Goal: Task Accomplishment & Management: Manage account settings

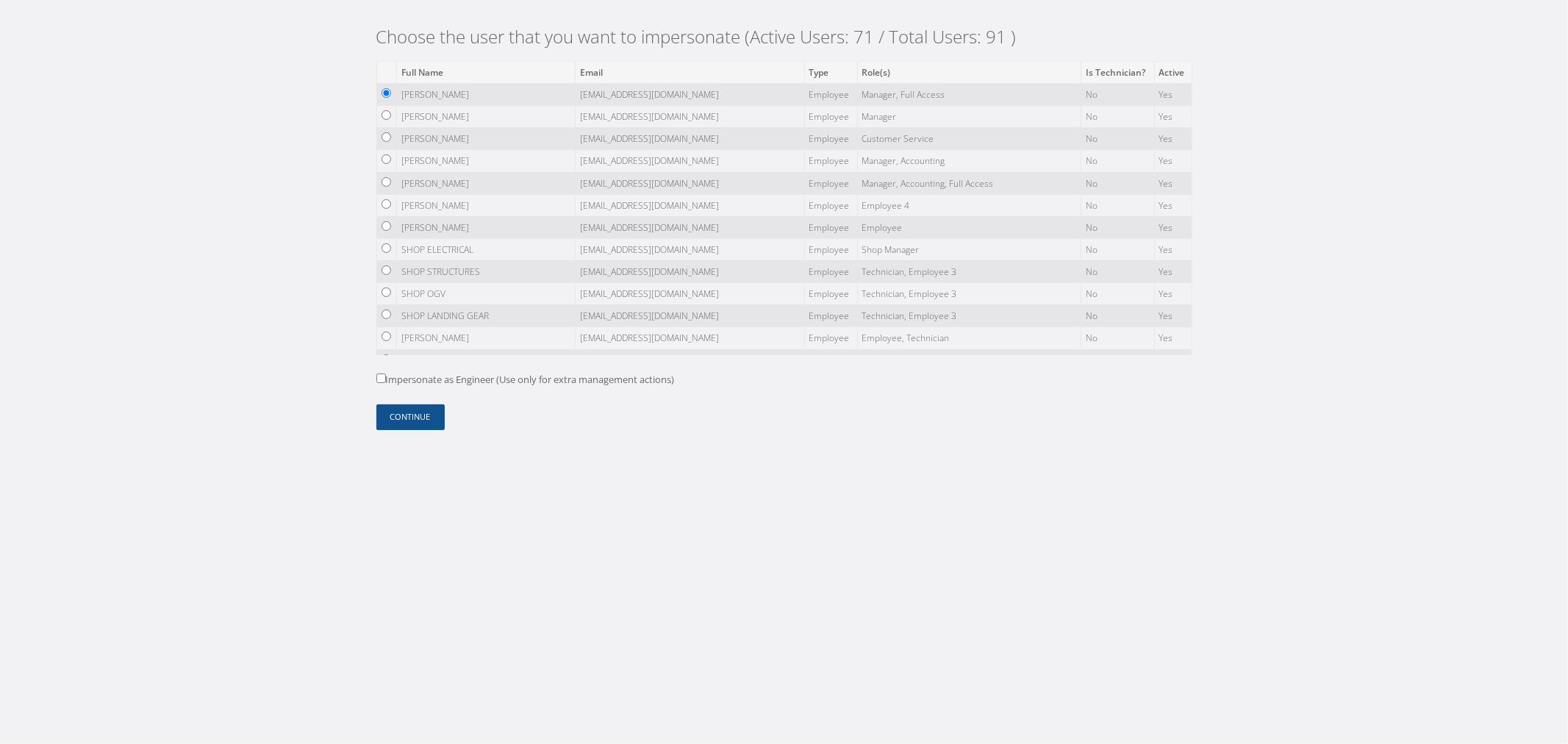
click at [471, 307] on td "SHOP LANDING GEAR" at bounding box center [486, 316] width 178 height 22
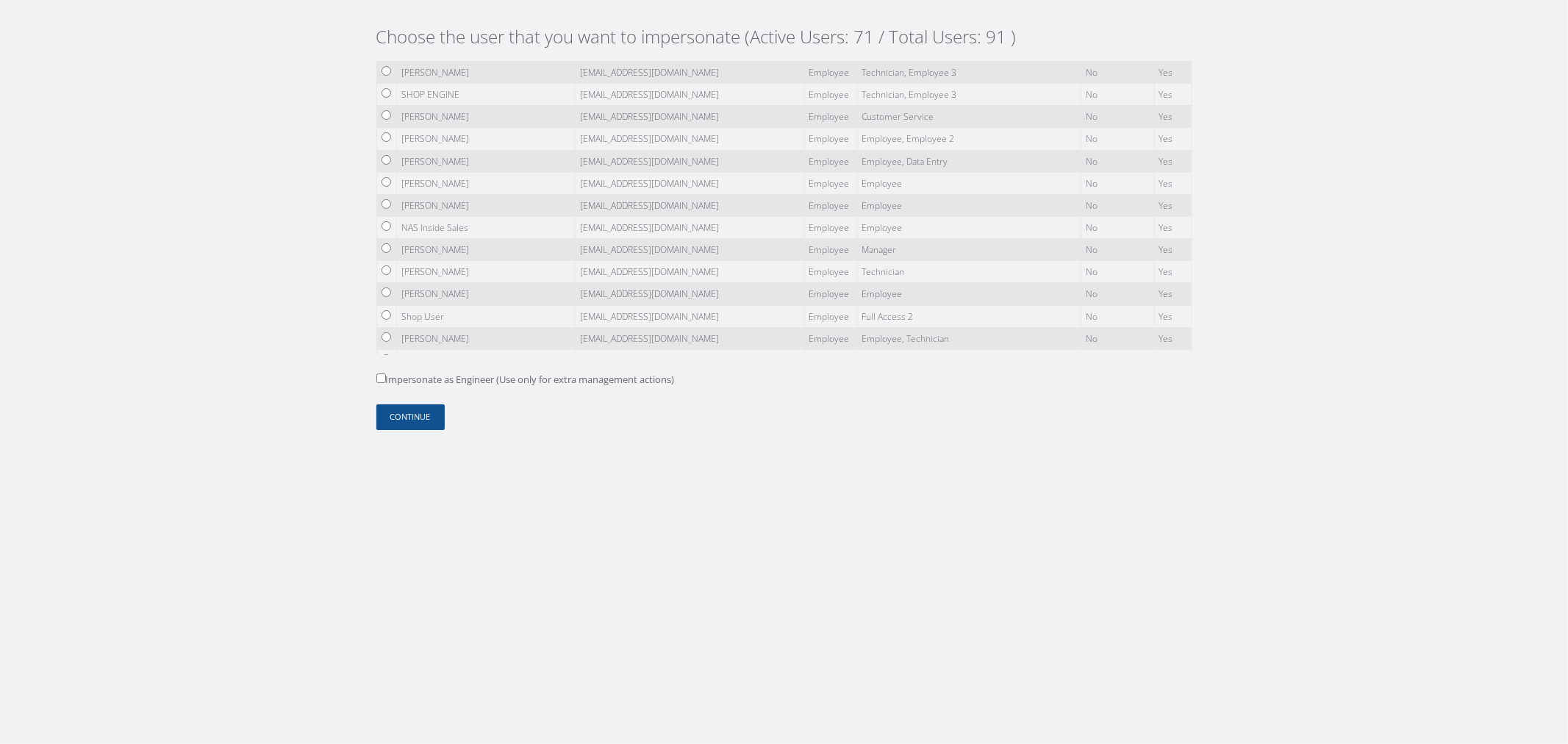
click at [389, 202] on input "radio" at bounding box center [387, 204] width 9 height 9
radio input "true"
click at [421, 407] on button "Continue" at bounding box center [410, 417] width 68 height 26
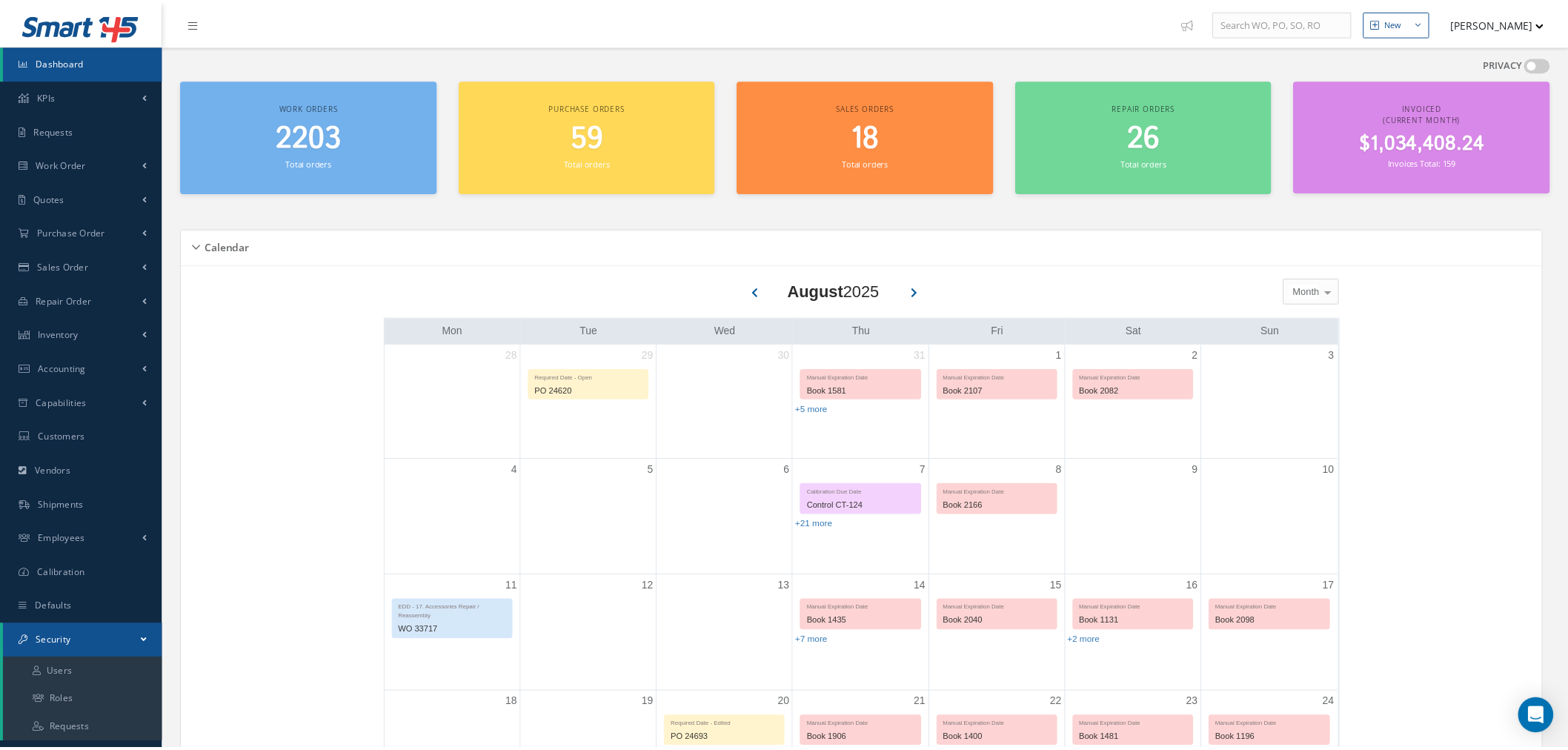
scroll to position [165, 0]
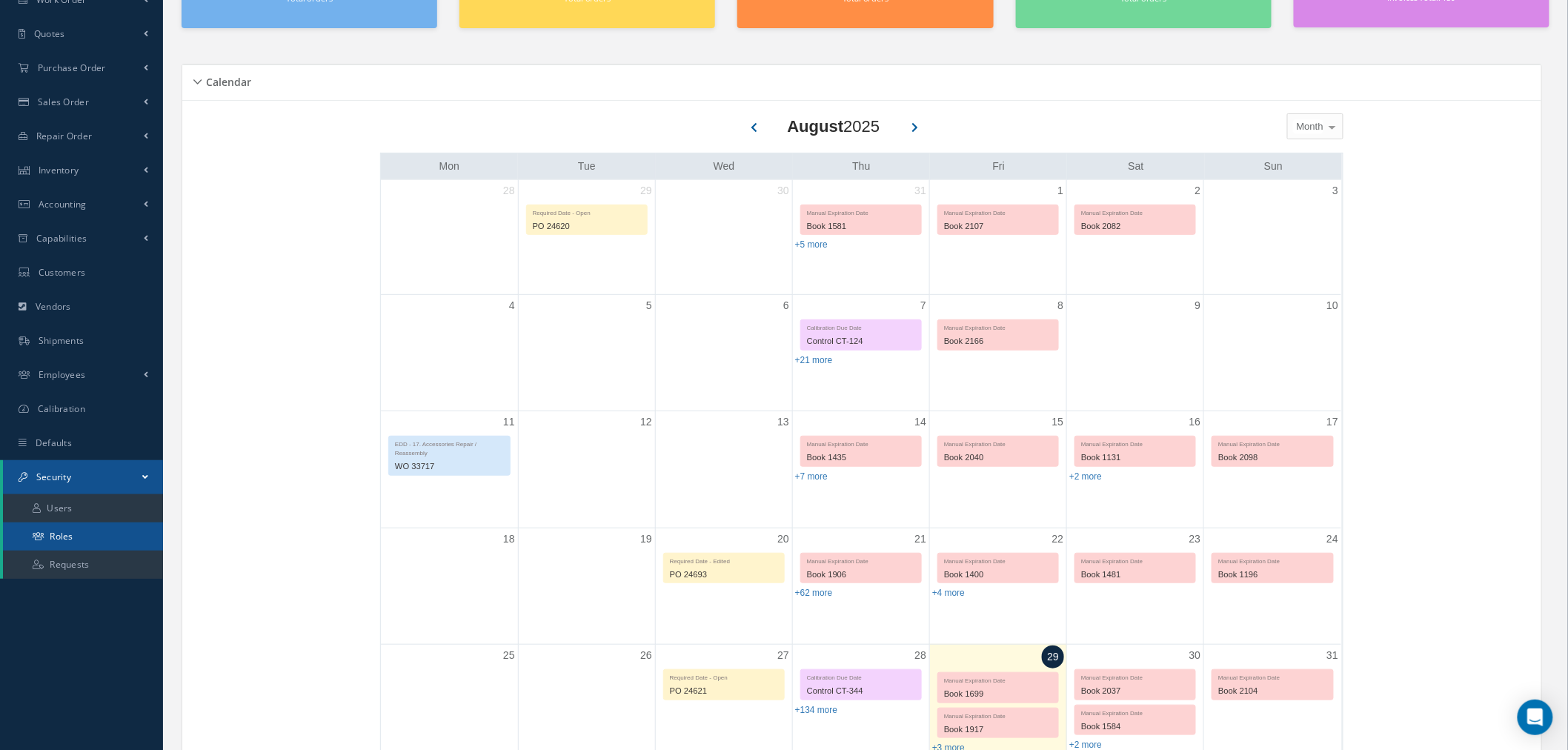
click at [138, 541] on link "Roles" at bounding box center [83, 536] width 160 height 28
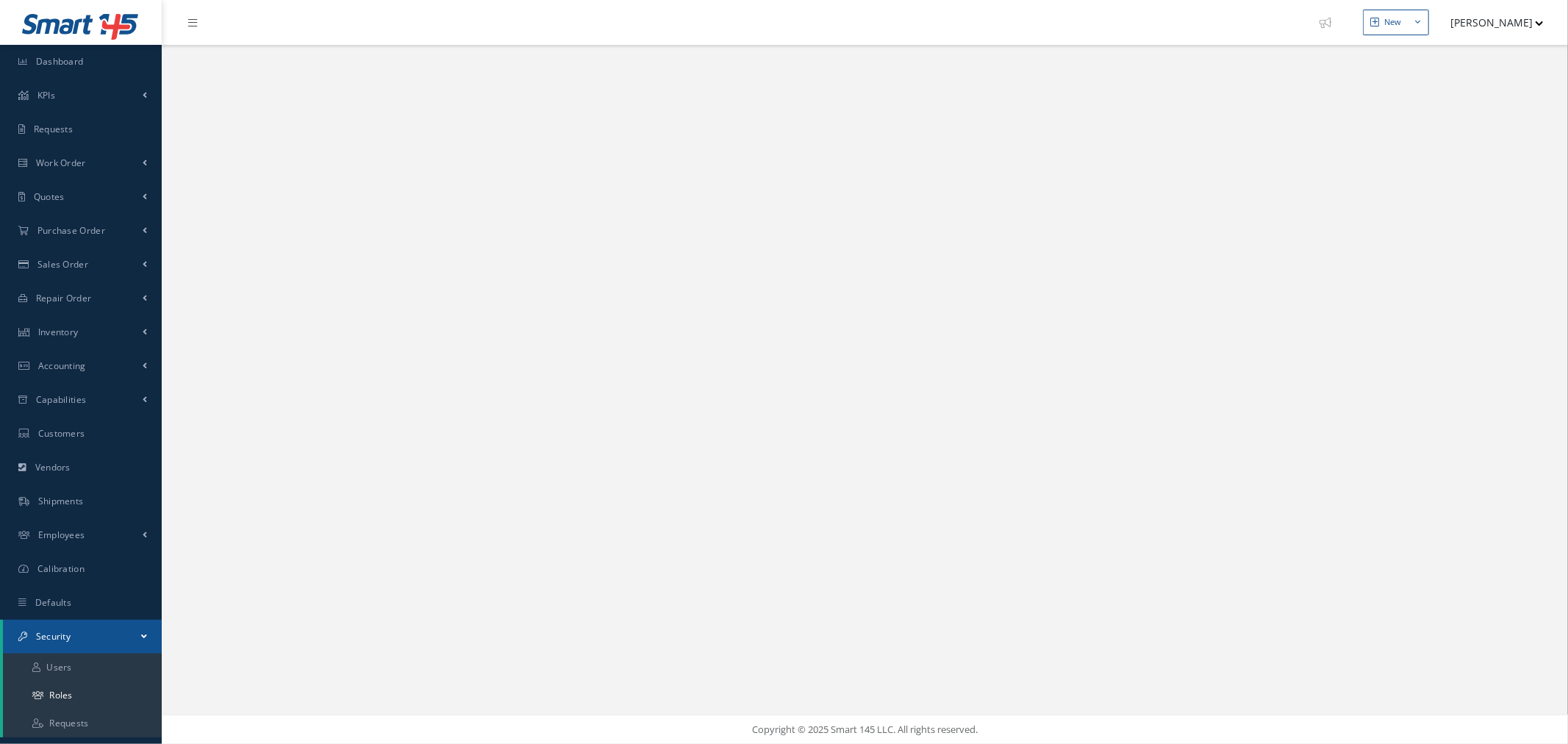
select select "25"
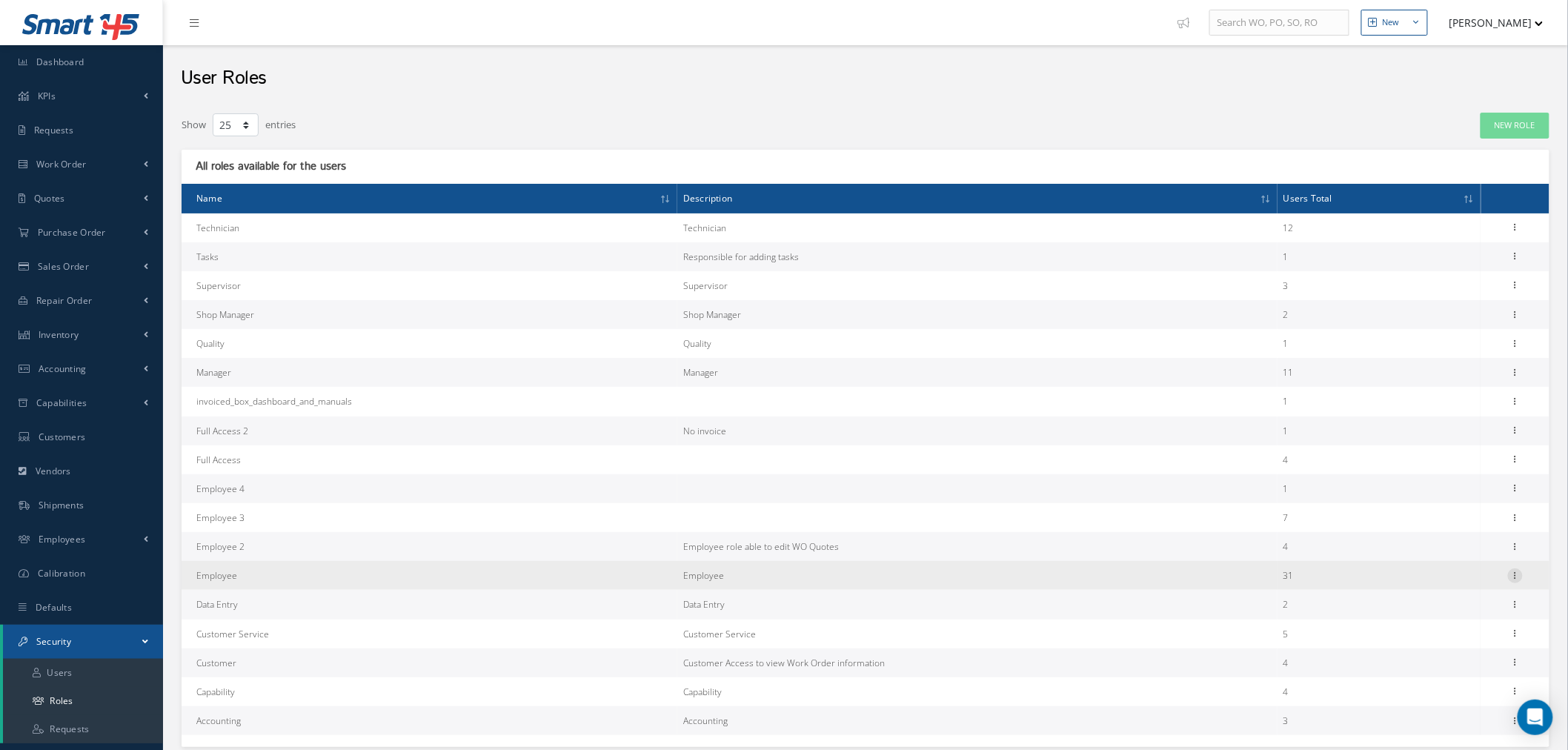
click at [1519, 572] on icon at bounding box center [1515, 574] width 15 height 12
click at [1487, 601] on link "Permissions" at bounding box center [1447, 604] width 117 height 19
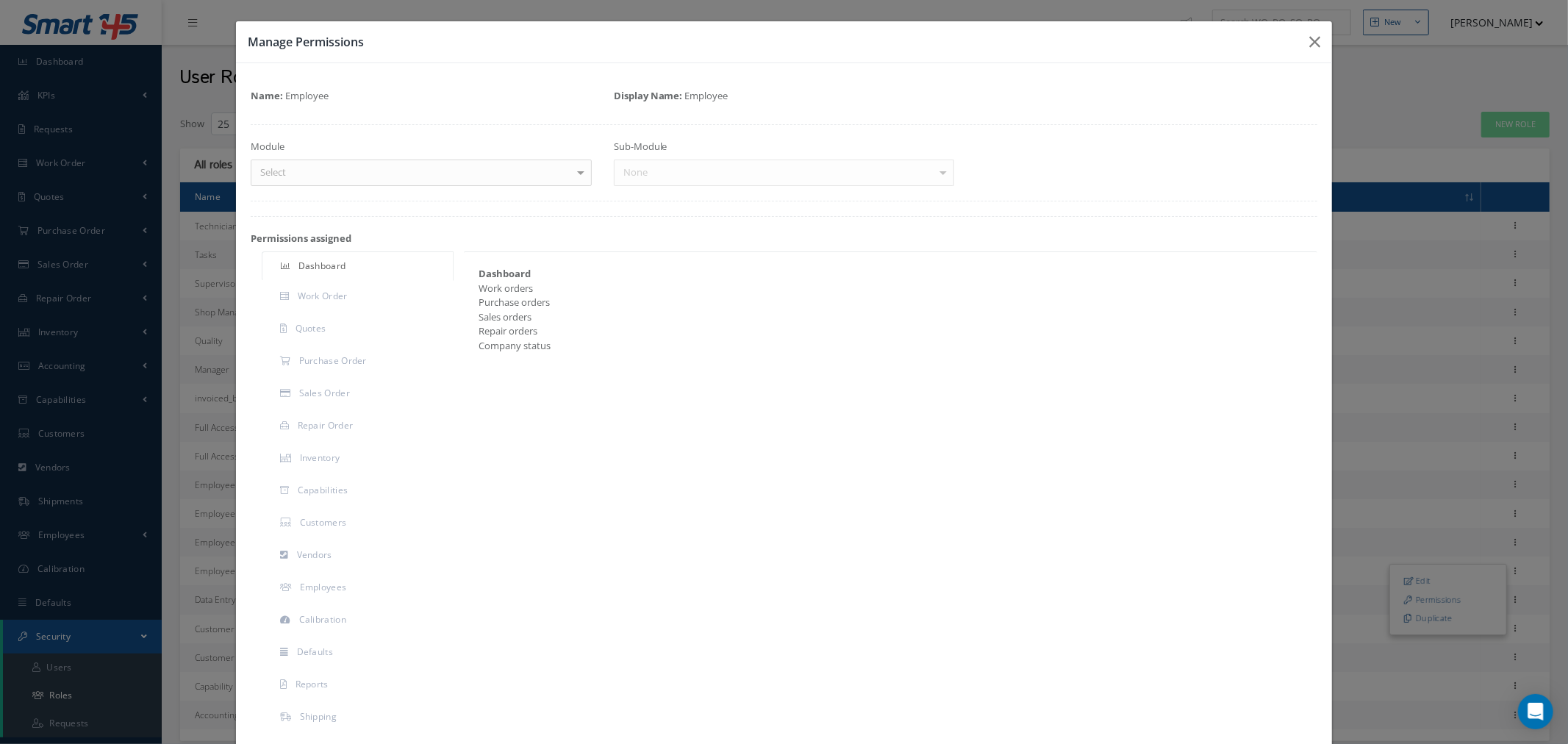
click at [535, 188] on div "Name: Employee Display Name: Employee Module Select Dashboard Requests Work Ord…" at bounding box center [784, 459] width 1067 height 765
click at [534, 172] on div "Select" at bounding box center [420, 173] width 341 height 26
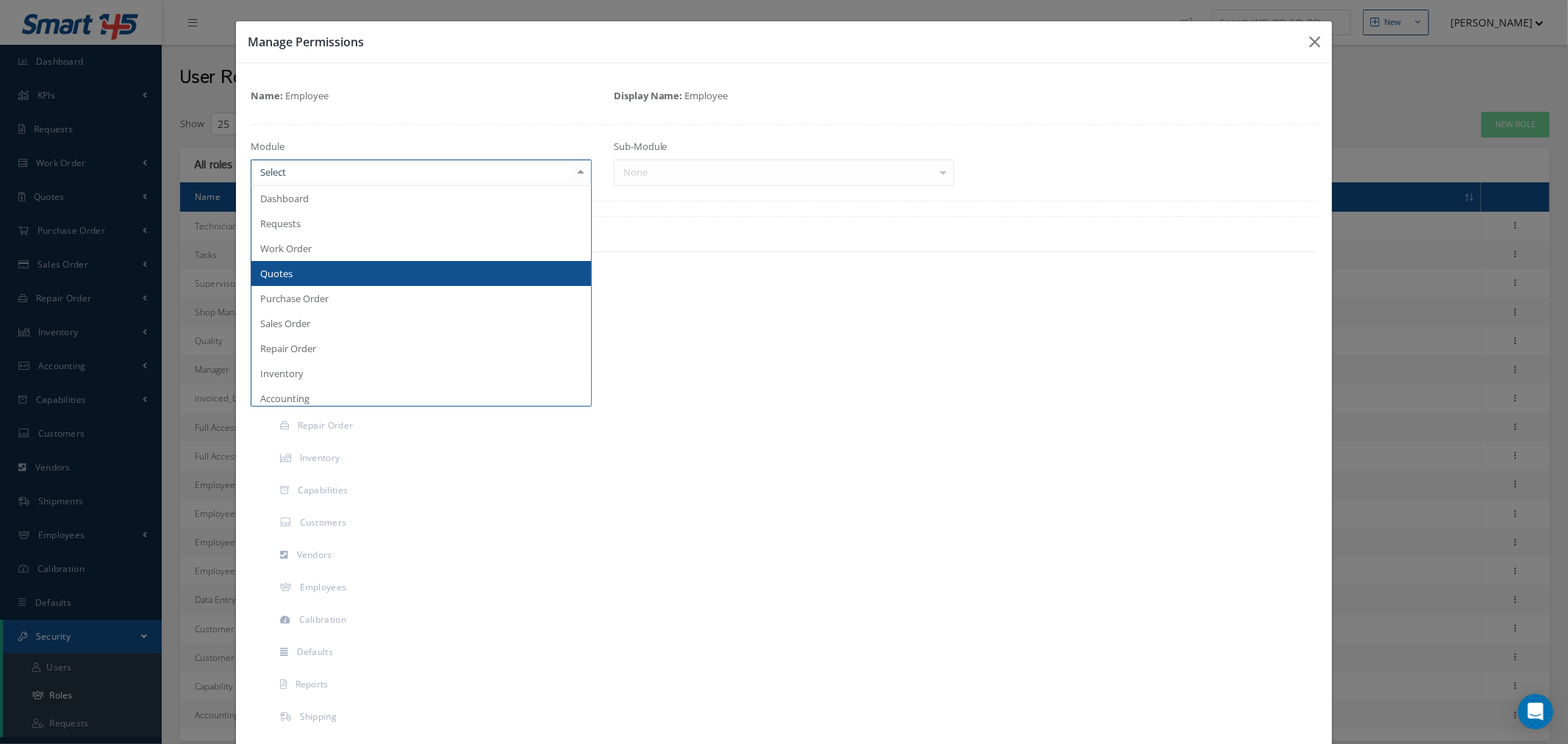
click at [409, 268] on span "Quotes" at bounding box center [421, 273] width 340 height 25
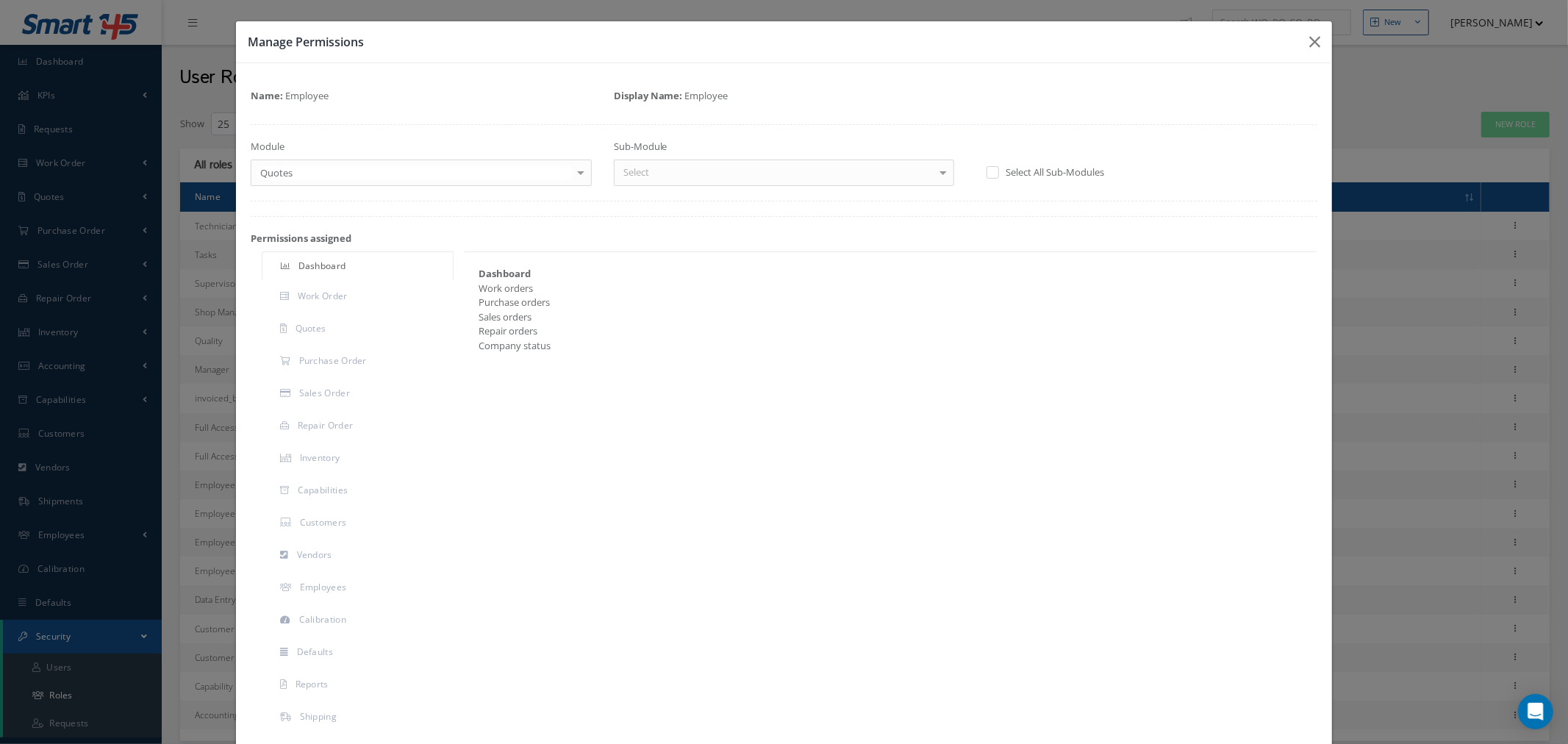
click at [719, 177] on div "Select" at bounding box center [784, 173] width 341 height 26
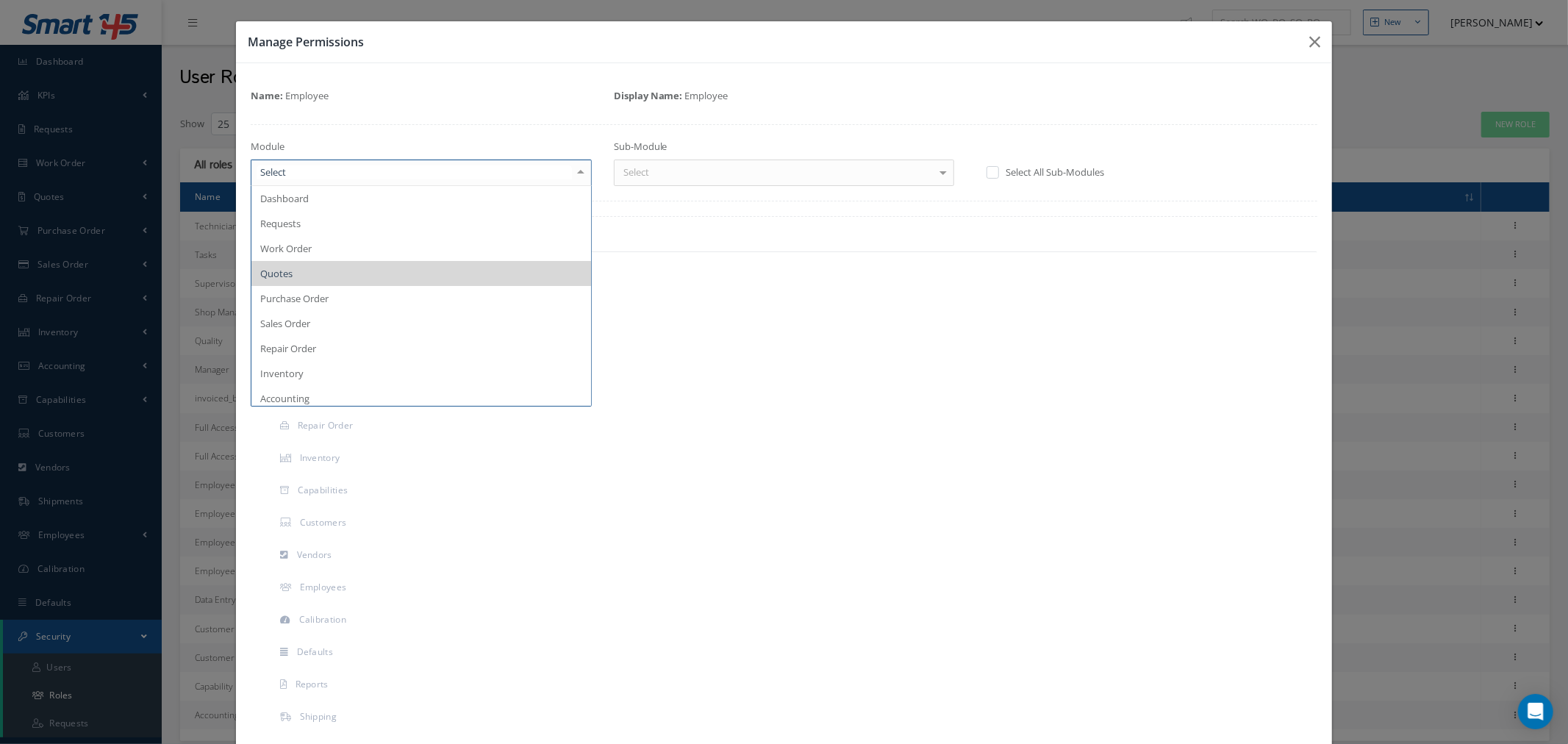
click at [333, 281] on span "Quotes" at bounding box center [421, 273] width 340 height 25
click at [304, 246] on span "Work Order" at bounding box center [286, 248] width 51 height 13
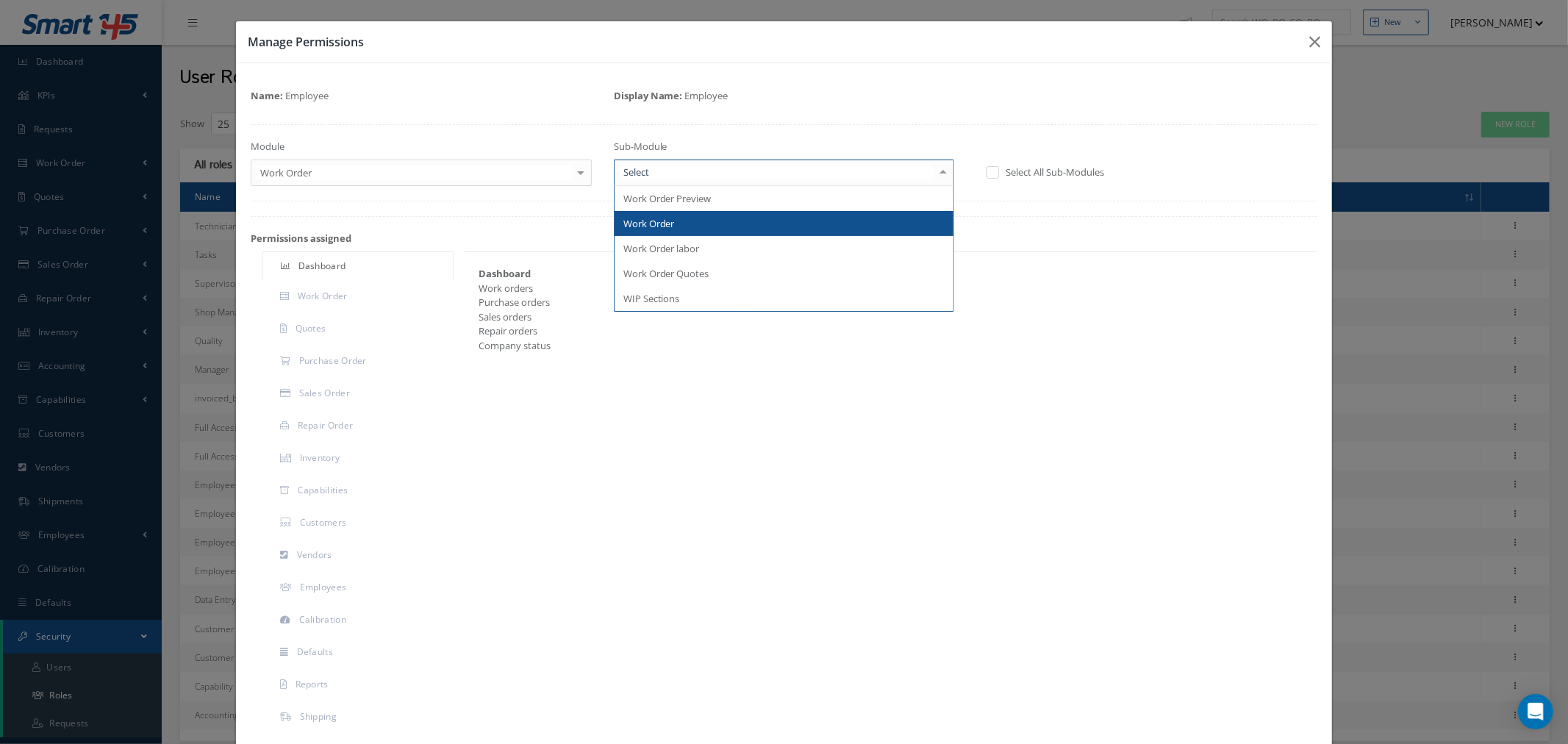
click at [688, 171] on div at bounding box center [784, 173] width 341 height 26
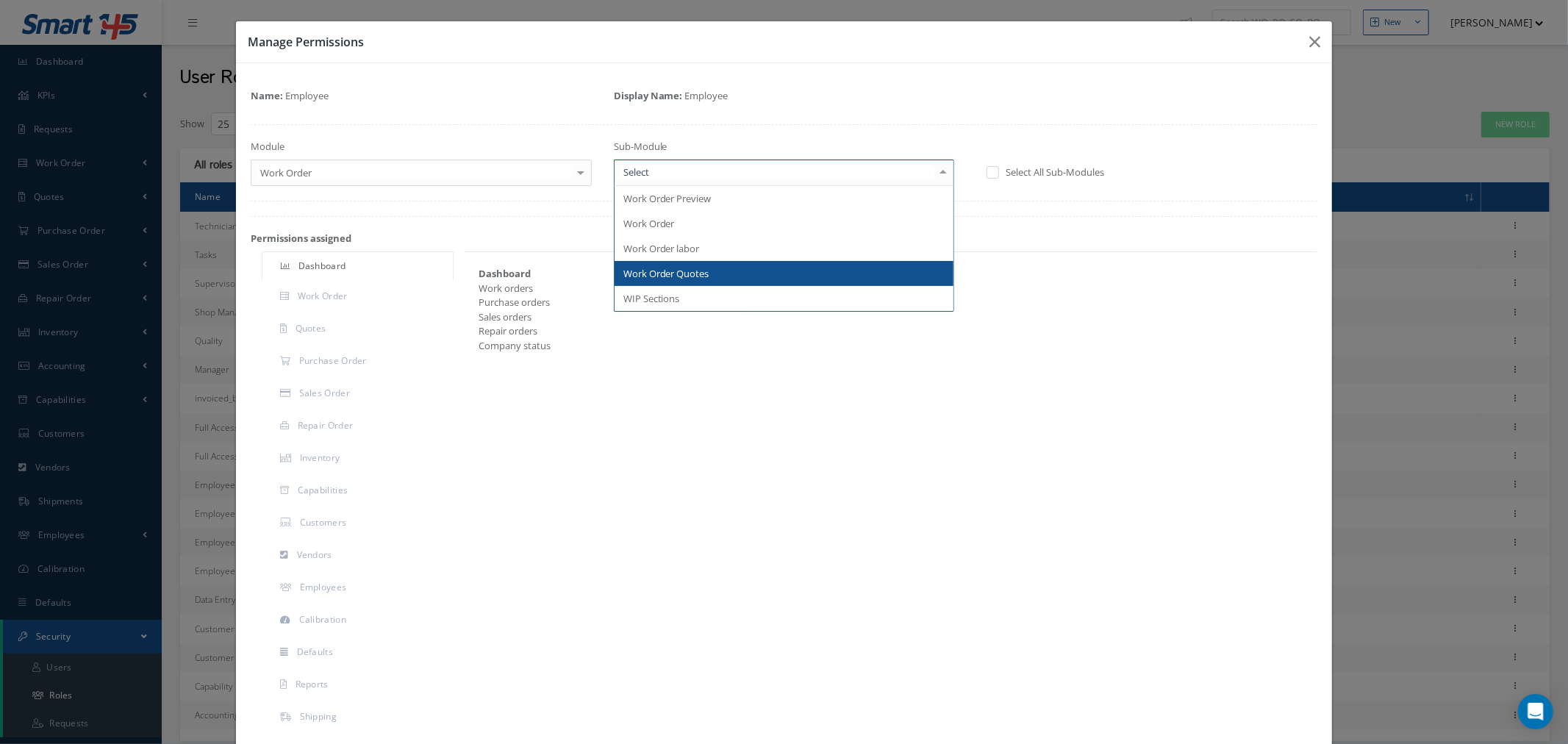
click at [699, 273] on span "Work Order Quotes" at bounding box center [666, 274] width 86 height 13
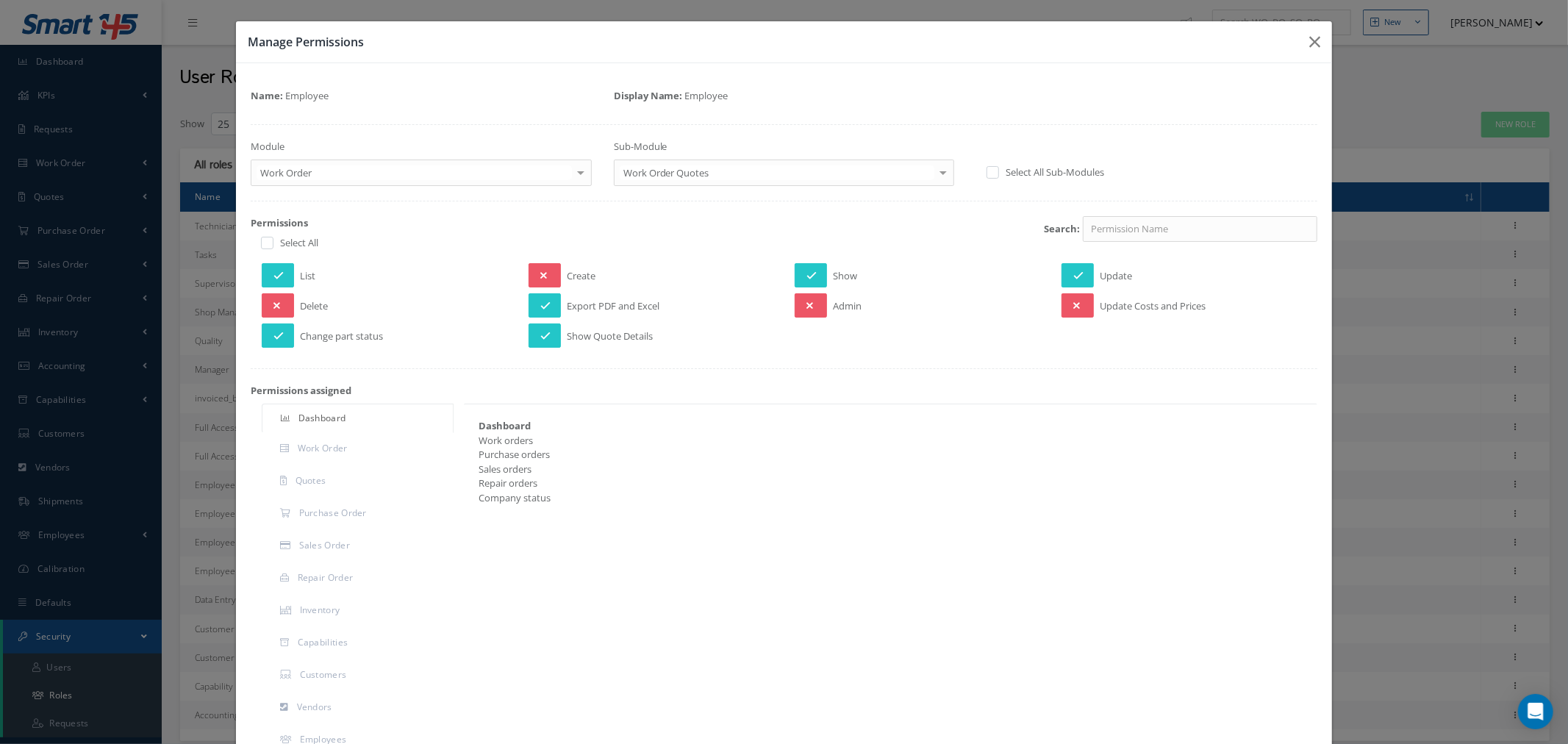
click at [855, 354] on div "Permissions Select All Search: List Create Show Update Delete Export PDF and Ex…" at bounding box center [784, 284] width 1067 height 137
click at [1297, 39] on button "button" at bounding box center [1314, 42] width 35 height 41
